Goal: Information Seeking & Learning: Find specific fact

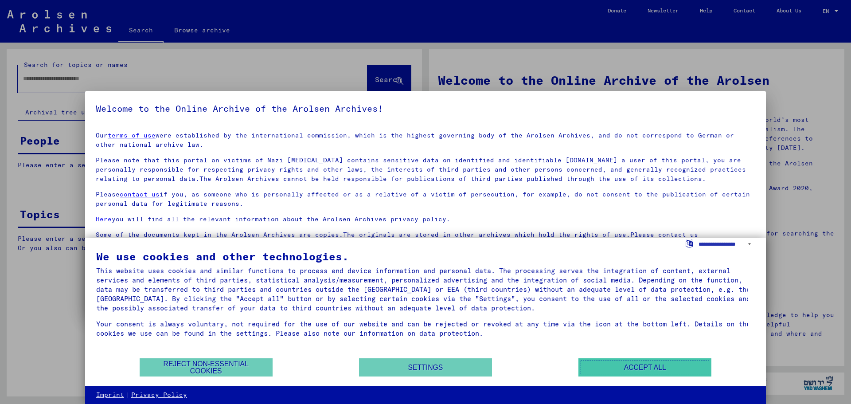
click at [647, 373] on button "Accept all" at bounding box center [644, 367] width 133 height 18
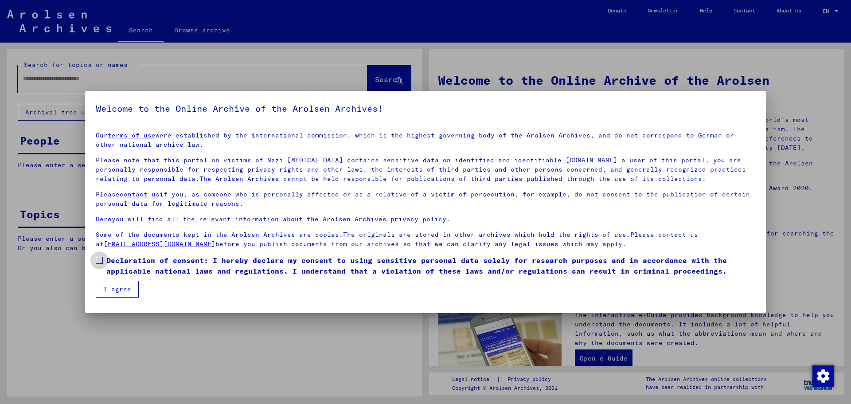
drag, startPoint x: 97, startPoint y: 260, endPoint x: 128, endPoint y: 284, distance: 38.5
click at [97, 260] on span at bounding box center [99, 260] width 7 height 7
click at [128, 285] on button "I agree" at bounding box center [117, 288] width 43 height 17
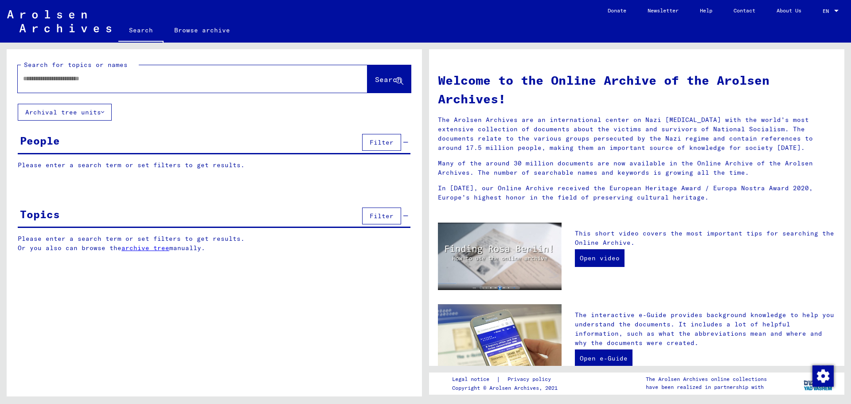
click at [102, 78] on input "text" at bounding box center [182, 78] width 318 height 9
type input "**********"
click at [377, 71] on button "Search" at bounding box center [388, 78] width 43 height 27
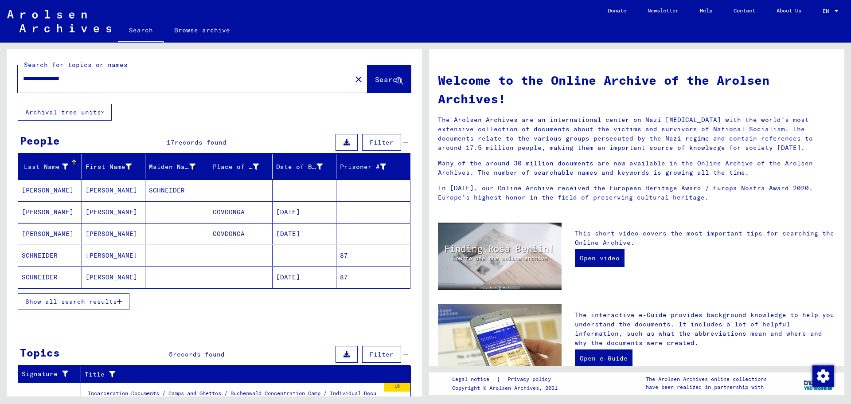
click at [37, 273] on mat-cell "SCHNEIDER" at bounding box center [50, 276] width 64 height 21
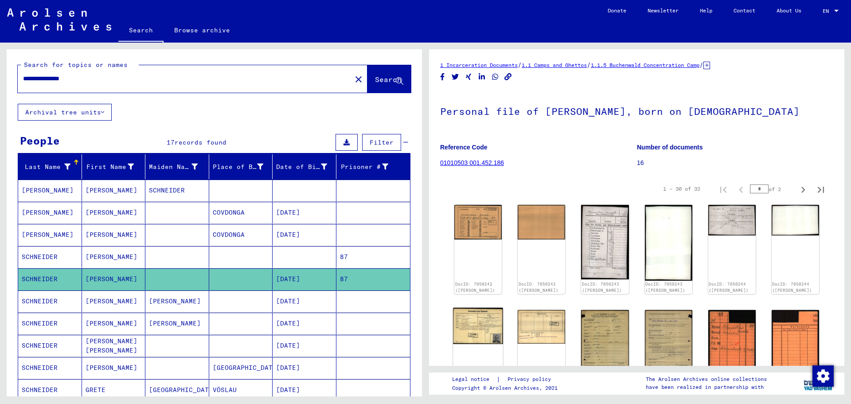
click at [480, 320] on img at bounding box center [478, 325] width 50 height 36
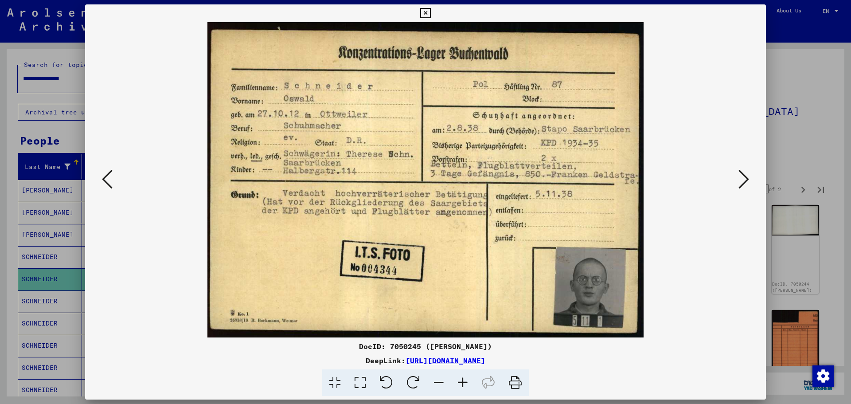
click at [794, 118] on div at bounding box center [425, 202] width 851 height 404
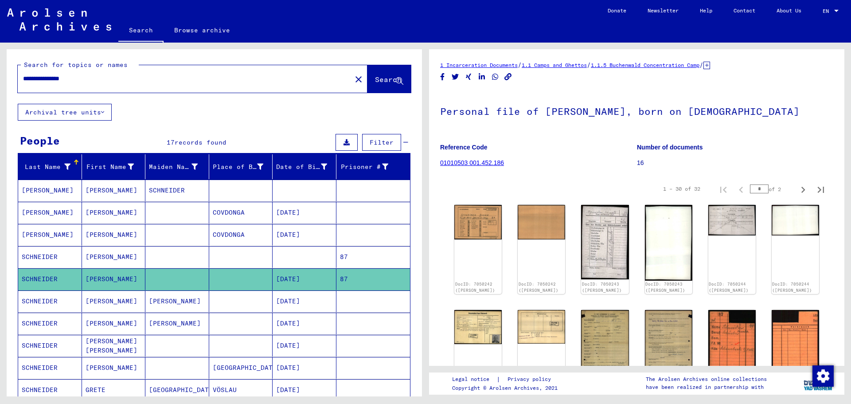
click at [375, 83] on span "Search" at bounding box center [388, 79] width 27 height 9
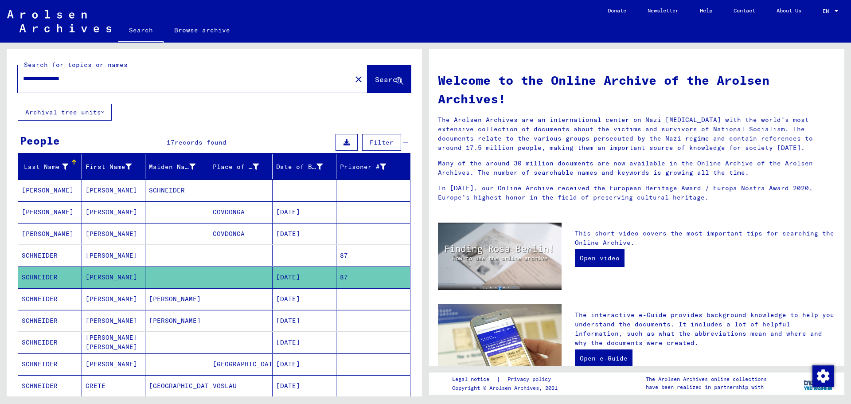
click at [100, 257] on mat-cell "[PERSON_NAME]" at bounding box center [114, 255] width 64 height 21
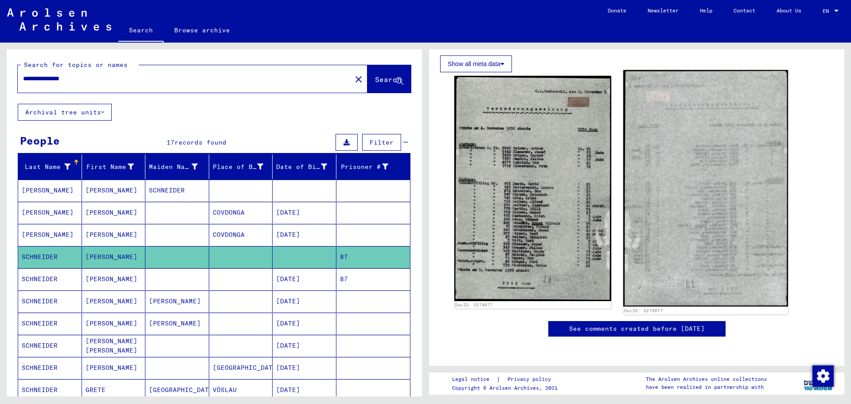
scroll to position [369, 0]
click at [705, 119] on img at bounding box center [705, 188] width 164 height 236
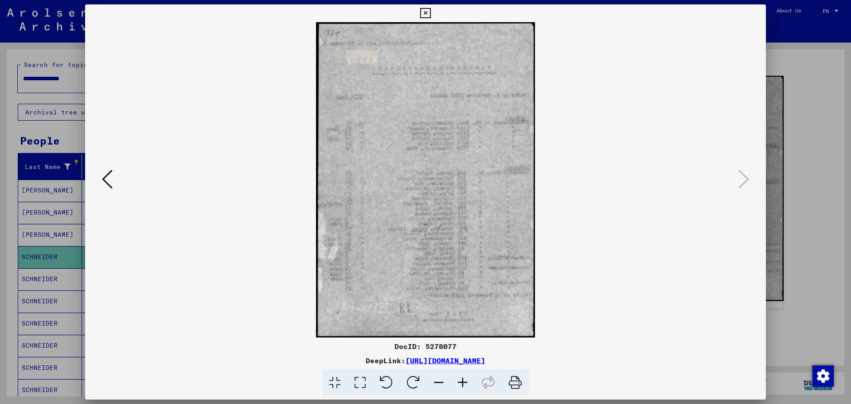
click at [106, 175] on icon at bounding box center [107, 178] width 11 height 21
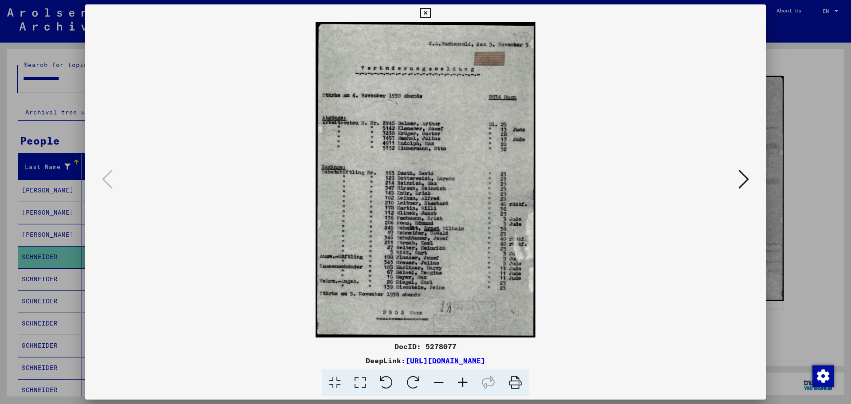
click at [452, 156] on img at bounding box center [425, 179] width 620 height 315
drag, startPoint x: 801, startPoint y: 53, endPoint x: 719, endPoint y: 71, distance: 84.1
click at [801, 53] on div at bounding box center [425, 202] width 851 height 404
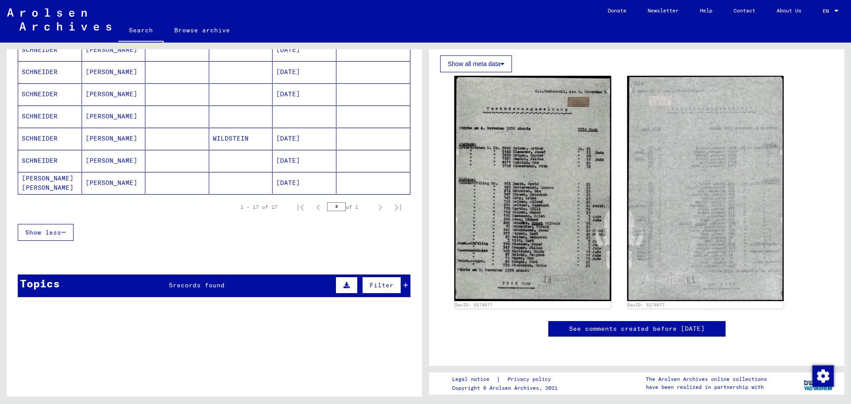
scroll to position [296, 0]
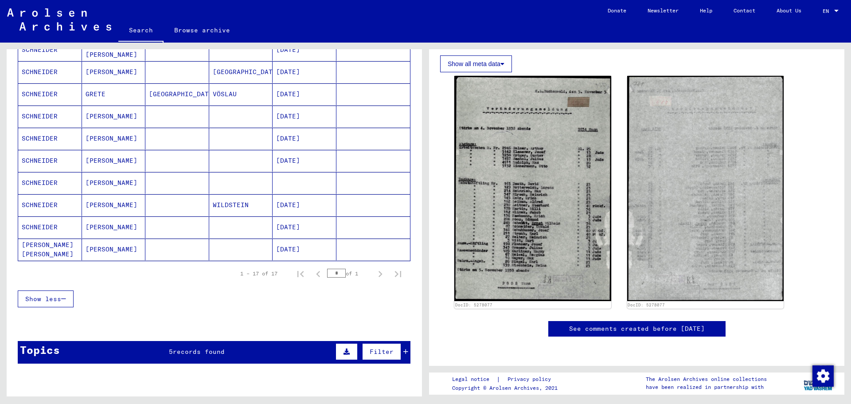
click at [83, 246] on mat-cell "[PERSON_NAME]" at bounding box center [114, 249] width 64 height 22
